Goal: Information Seeking & Learning: Find specific page/section

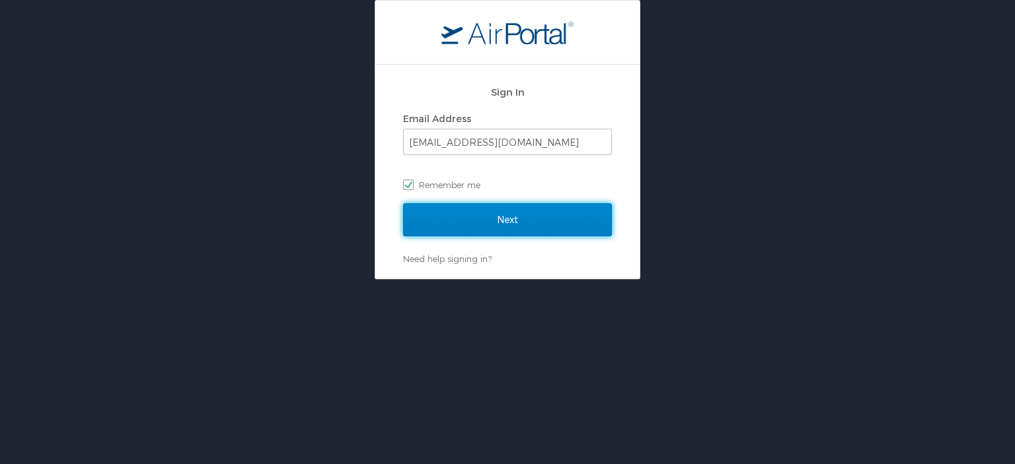
click at [497, 224] on input "Next" at bounding box center [507, 219] width 209 height 33
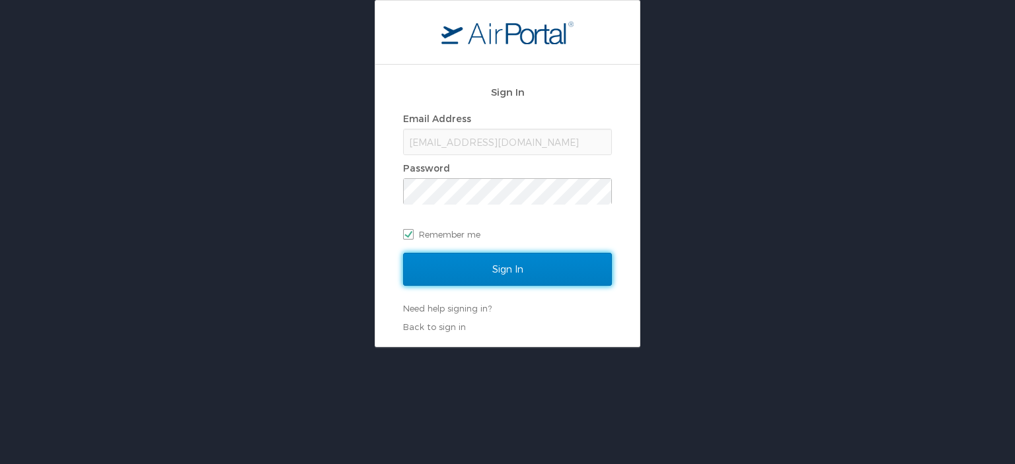
click at [494, 265] on input "Sign In" at bounding box center [507, 269] width 209 height 33
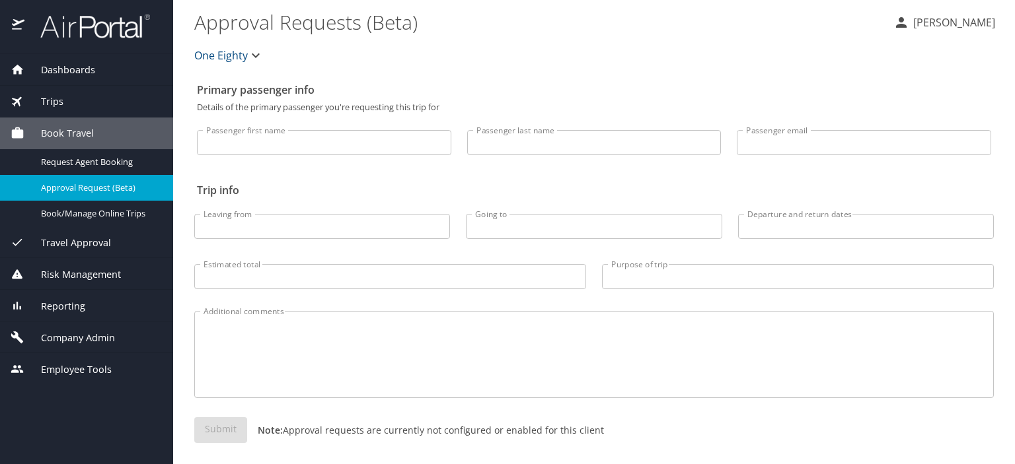
click at [74, 369] on span "Employee Tools" at bounding box center [67, 370] width 87 height 15
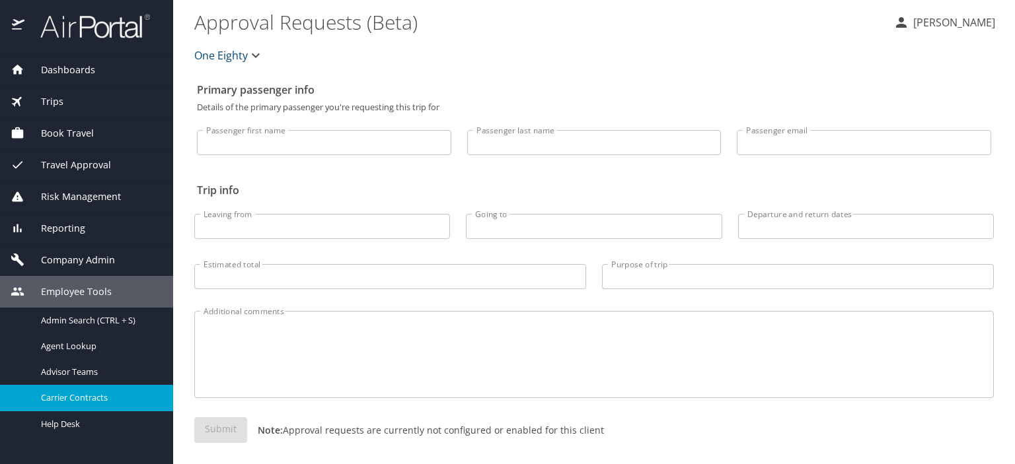
click at [73, 393] on span "Carrier Contracts" at bounding box center [99, 398] width 116 height 13
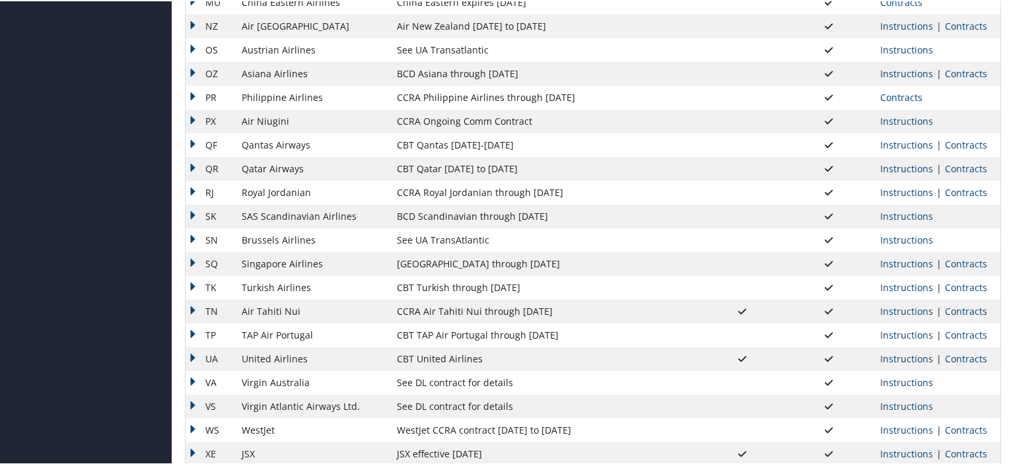
scroll to position [1079, 0]
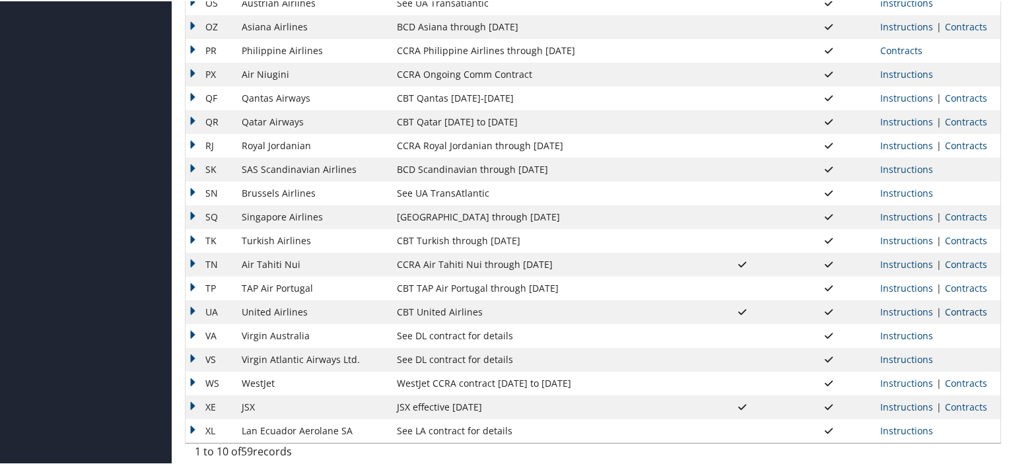
click at [953, 309] on link "Contracts" at bounding box center [966, 311] width 42 height 13
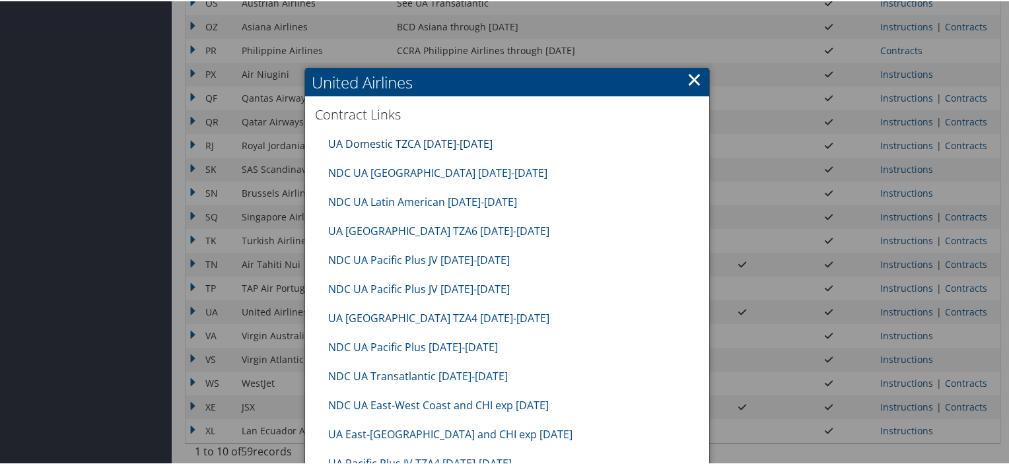
click at [403, 142] on link "UA Domestic TZCA [DATE]-[DATE]" at bounding box center [410, 142] width 164 height 15
